Goal: Task Accomplishment & Management: Manage account settings

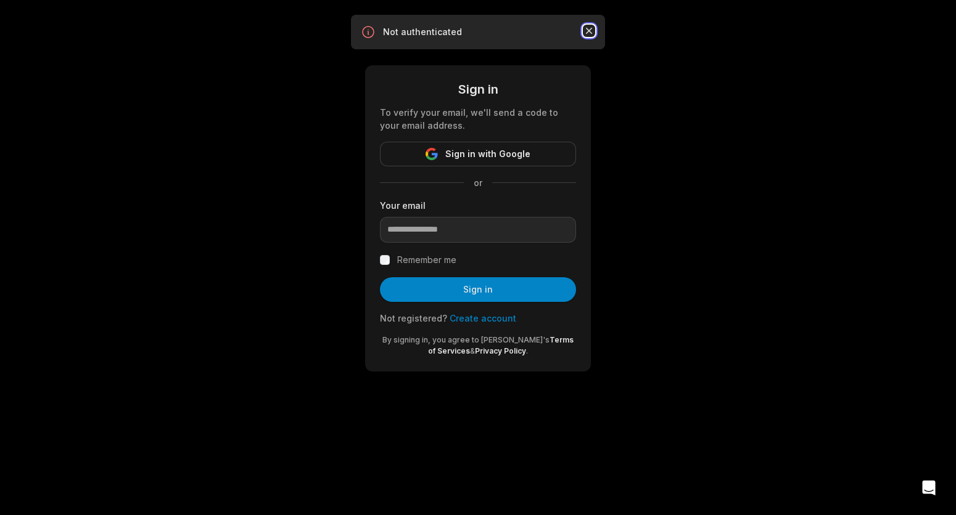
click at [588, 27] on icon "button" at bounding box center [589, 31] width 12 height 12
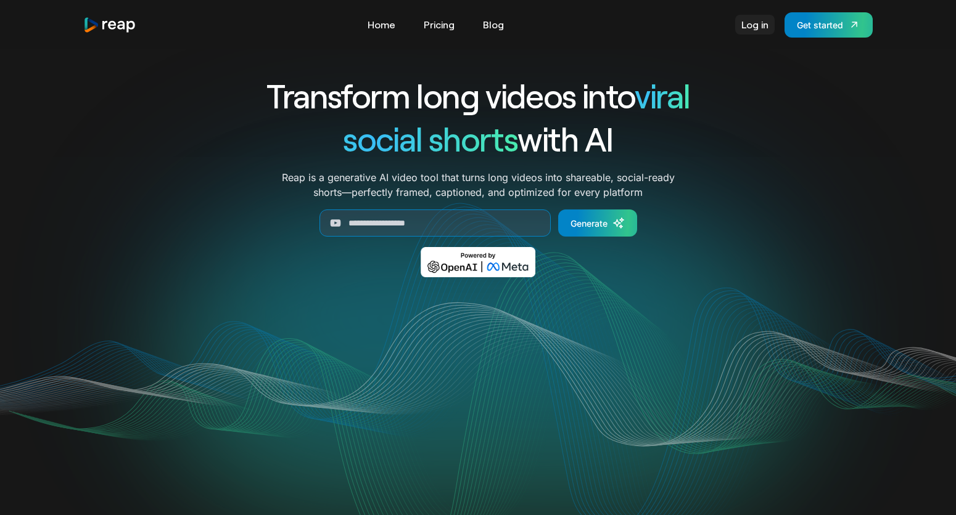
click at [752, 24] on link "Log in" at bounding box center [754, 25] width 39 height 20
click at [766, 29] on link "Log in" at bounding box center [754, 25] width 39 height 20
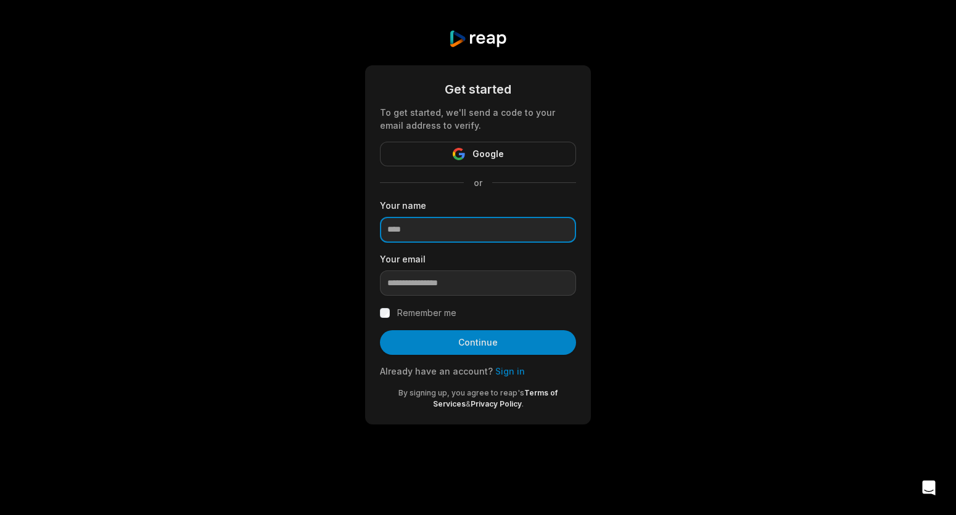
click at [472, 237] on input at bounding box center [478, 230] width 196 height 26
click at [510, 372] on link "Sign in" at bounding box center [510, 371] width 30 height 10
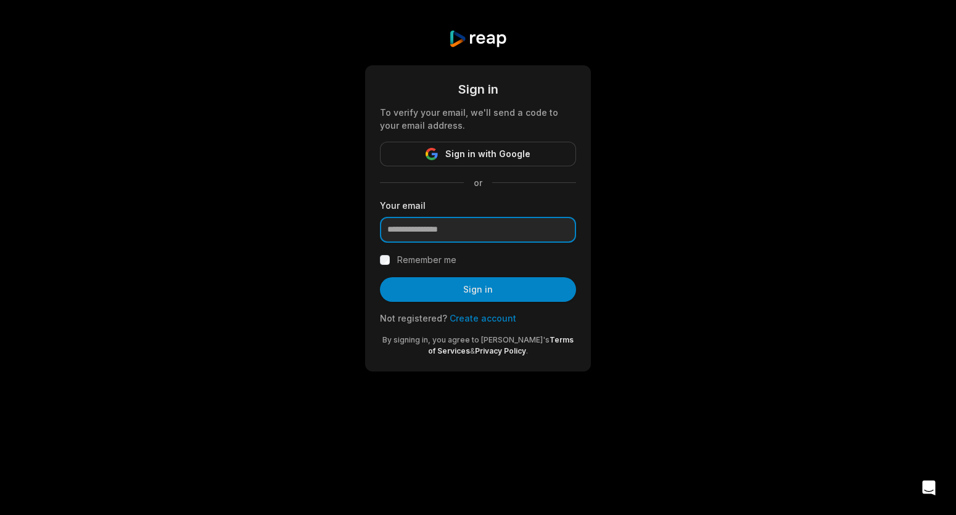
click at [523, 236] on input "email" at bounding box center [478, 230] width 196 height 26
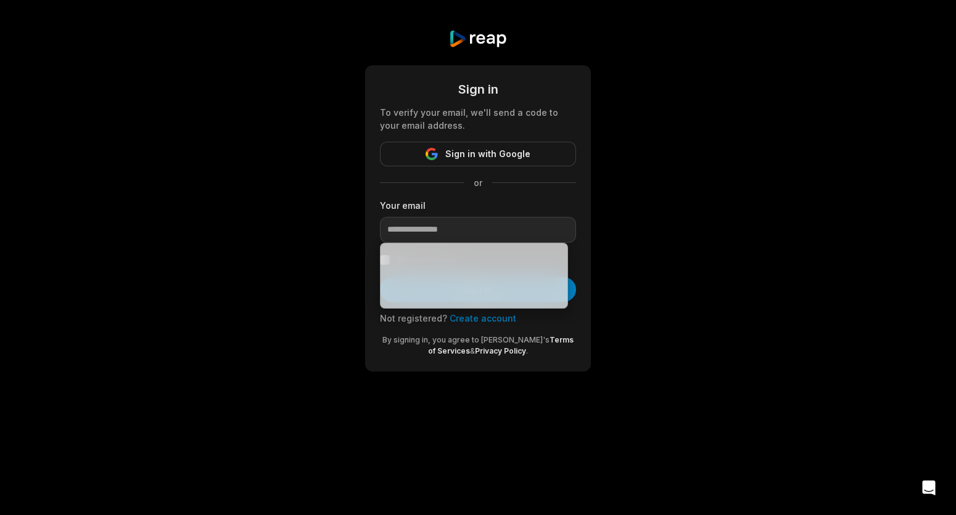
click at [752, 121] on div "Sign in To verify your email, we'll send a code to your email address. Sign in …" at bounding box center [478, 200] width 956 height 401
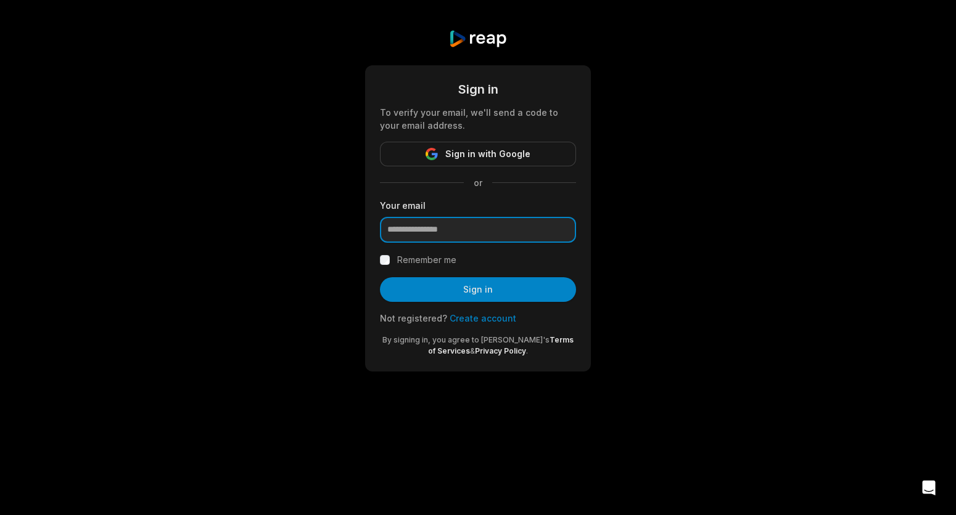
click at [459, 234] on input "email" at bounding box center [478, 230] width 196 height 26
paste input "**********"
type input "**********"
click at [380, 277] on button "Sign in" at bounding box center [478, 289] width 196 height 25
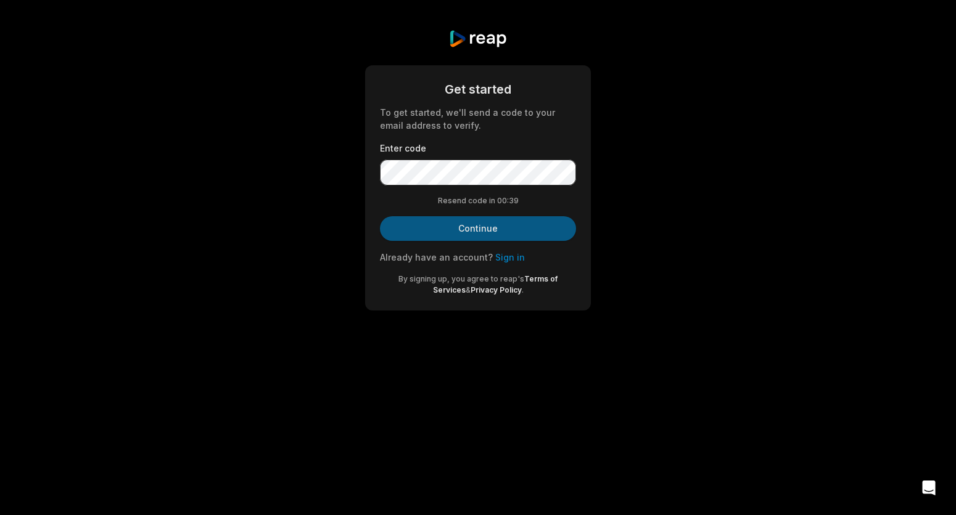
click at [548, 237] on button "Continue" at bounding box center [478, 228] width 196 height 25
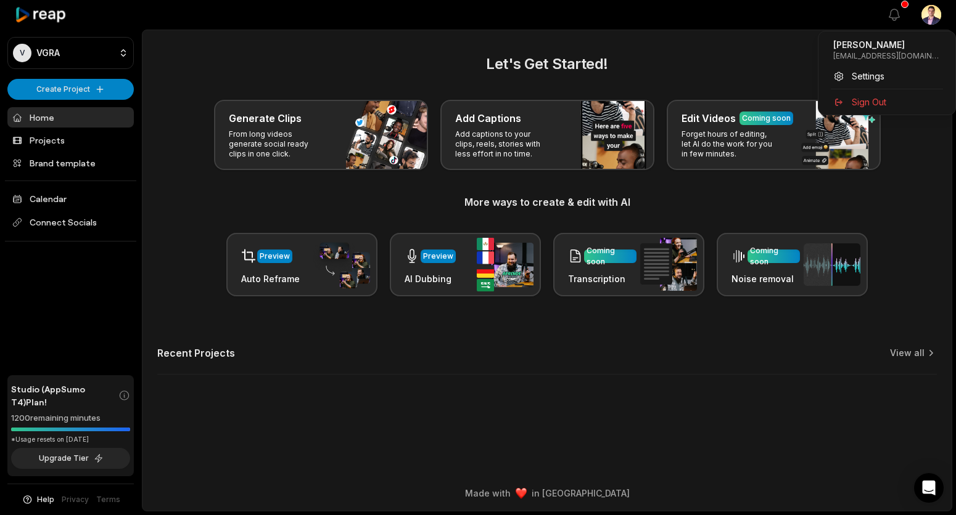
click at [930, 13] on html "V VGRA Create Project Home Projects Brand template Calendar Connect Socials Stu…" at bounding box center [478, 257] width 956 height 515
click at [876, 73] on span "Settings" at bounding box center [867, 76] width 33 height 13
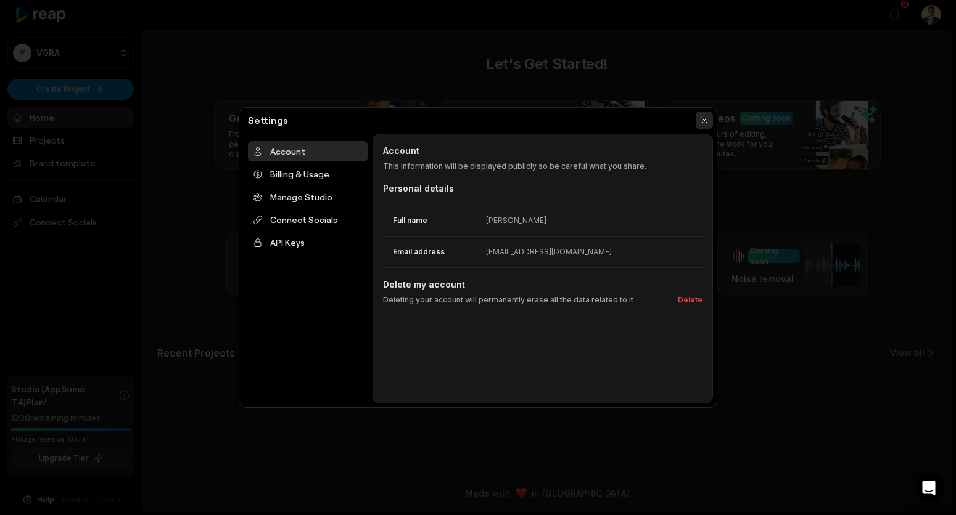
click at [705, 117] on button "button" at bounding box center [703, 120] width 17 height 17
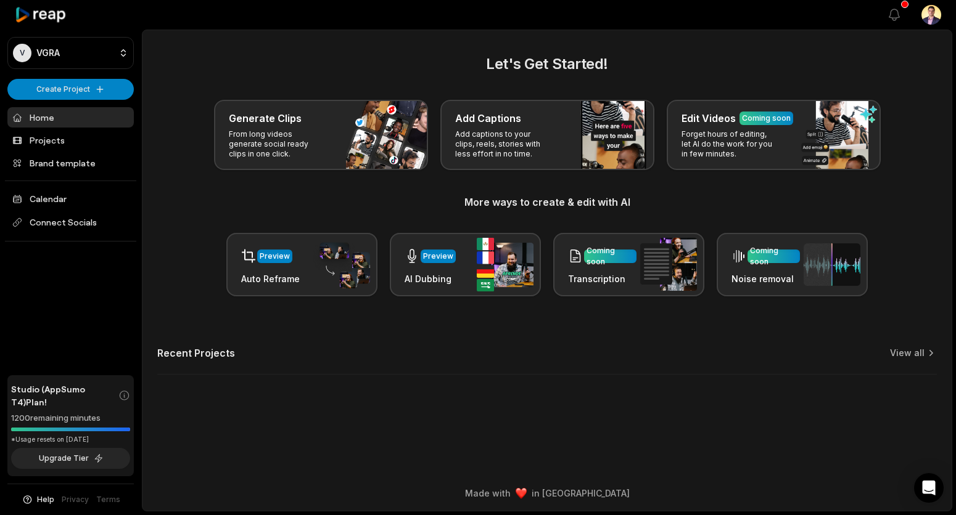
click at [930, 17] on html "V VGRA Create Project Home Projects Brand template Calendar Connect Socials Stu…" at bounding box center [478, 257] width 956 height 515
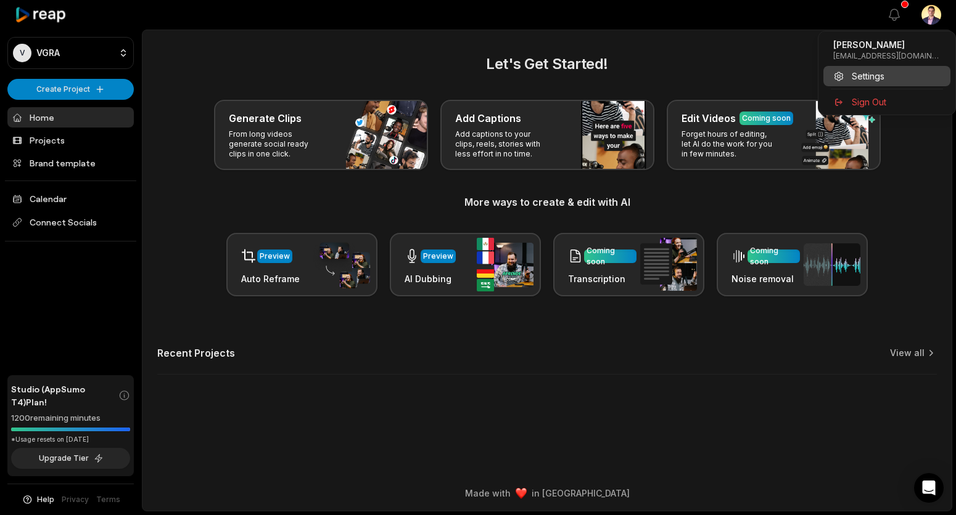
click at [872, 83] on div "Settings" at bounding box center [886, 76] width 127 height 20
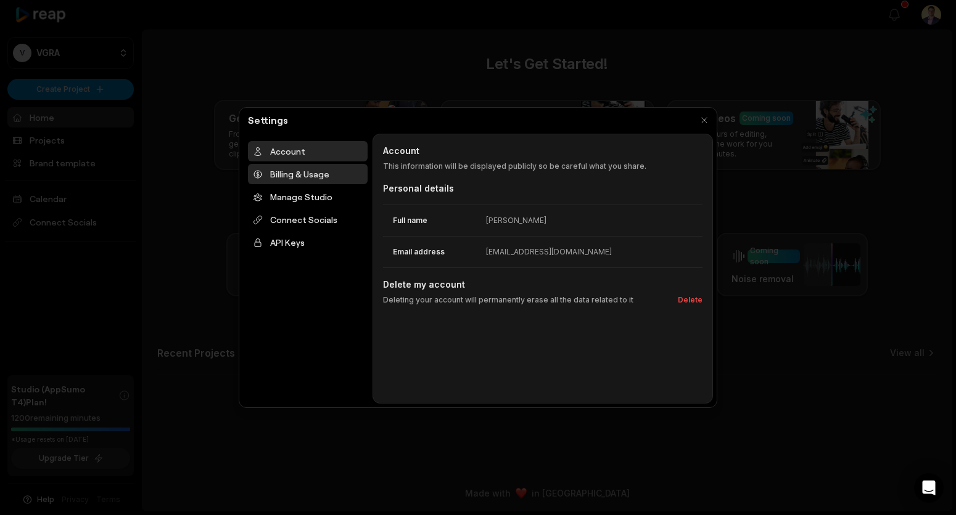
click at [284, 169] on div "Billing & Usage" at bounding box center [308, 174] width 120 height 20
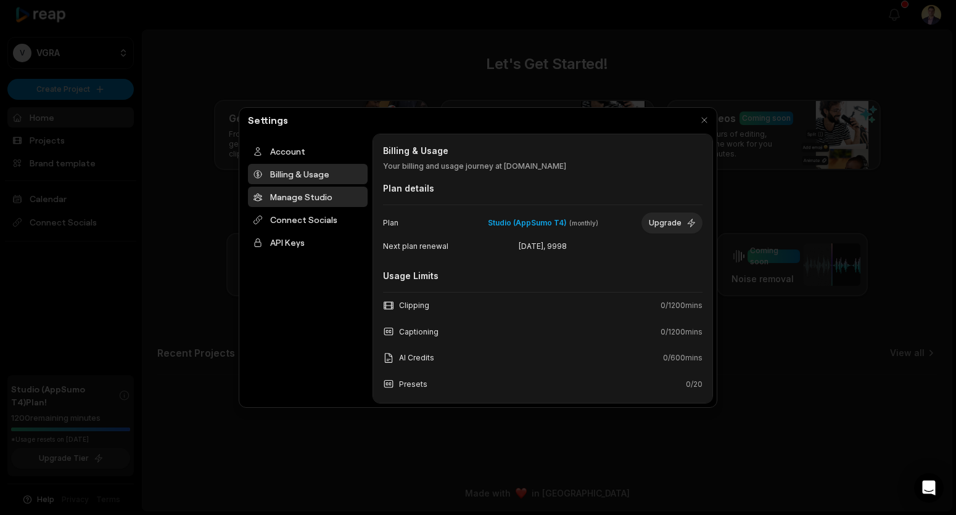
click at [301, 195] on div "Manage Studio" at bounding box center [308, 197] width 120 height 20
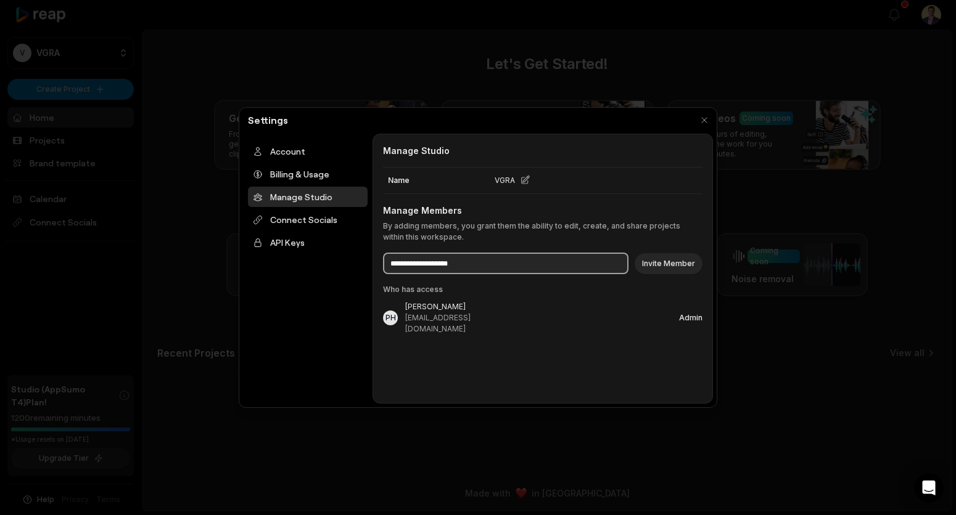
click at [465, 260] on input at bounding box center [505, 264] width 245 height 22
paste input "**********"
type input "**********"
click at [616, 311] on div "PH Waldemar Ramos netwaldemar@gmail.com Admin" at bounding box center [542, 317] width 319 height 33
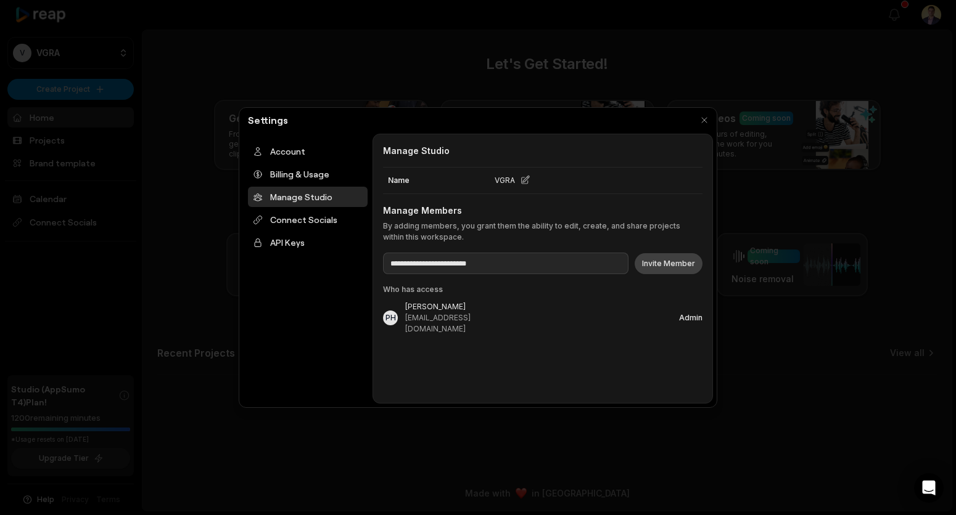
click at [649, 267] on button "Invite Member" at bounding box center [668, 263] width 68 height 21
click at [703, 121] on button "button" at bounding box center [703, 120] width 17 height 17
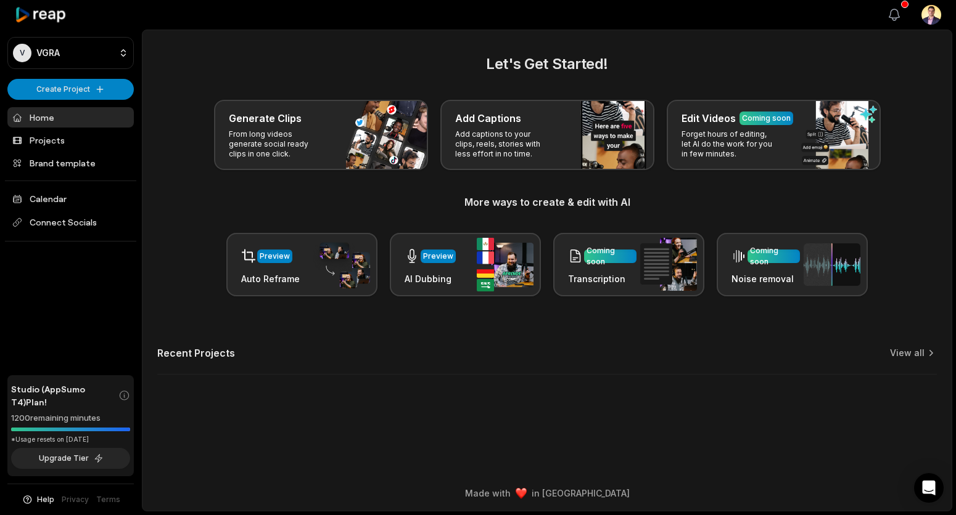
click at [895, 20] on icon "button" at bounding box center [894, 14] width 15 height 15
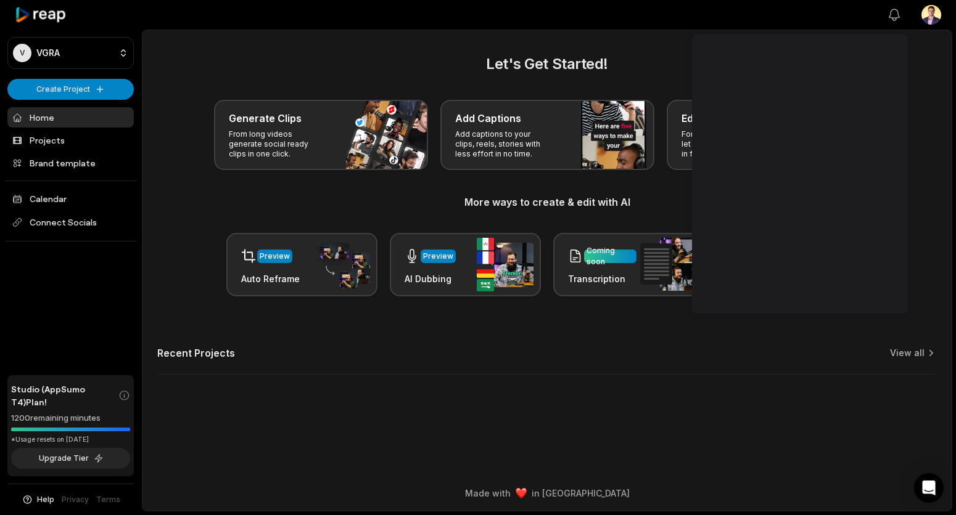
click at [895, 20] on icon "button" at bounding box center [894, 14] width 15 height 15
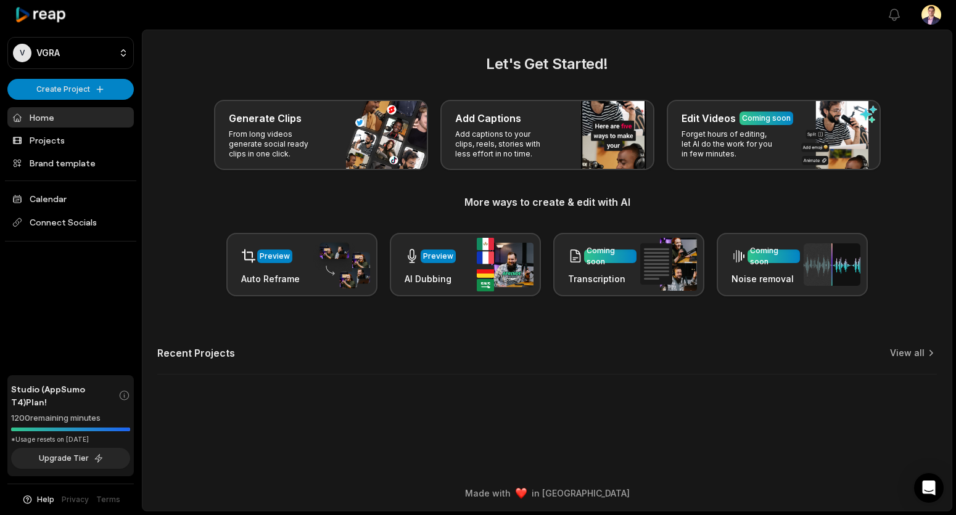
click at [799, 54] on h2 "Let's Get Started!" at bounding box center [546, 64] width 779 height 22
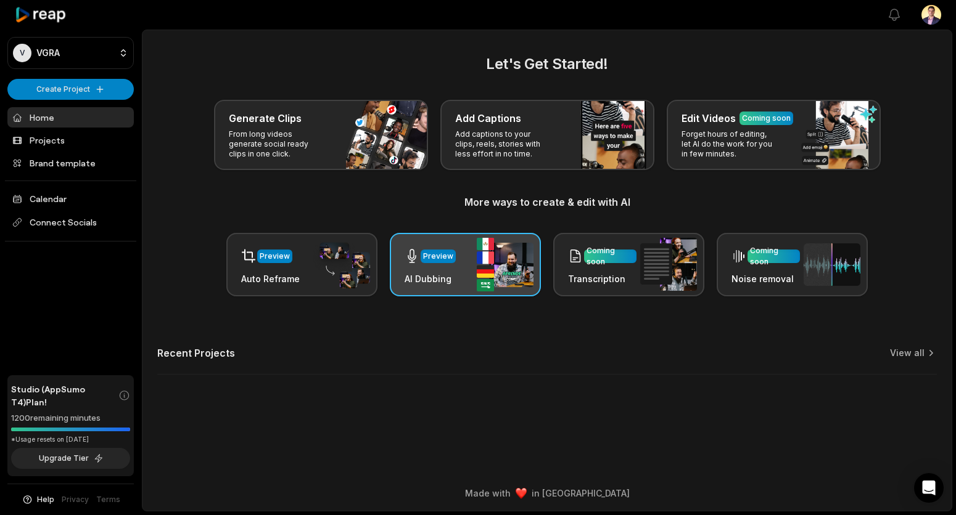
click at [463, 280] on div "Preview AI Dubbing" at bounding box center [465, 264] width 151 height 63
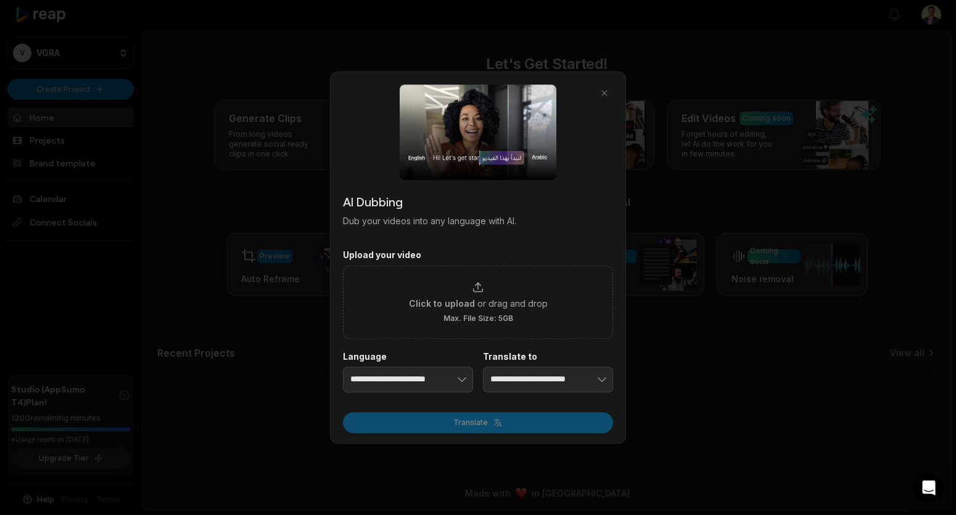
drag, startPoint x: 438, startPoint y: 223, endPoint x: 389, endPoint y: 204, distance: 52.3
click at [436, 223] on p "Dub your videos into any language with AI." at bounding box center [478, 221] width 270 height 13
click at [380, 202] on h2 "AI Dubbing" at bounding box center [478, 201] width 270 height 18
click at [440, 219] on p "Dub your videos into any language with AI." at bounding box center [478, 221] width 270 height 13
click at [695, 372] on div at bounding box center [478, 257] width 956 height 515
